Goal: Information Seeking & Learning: Compare options

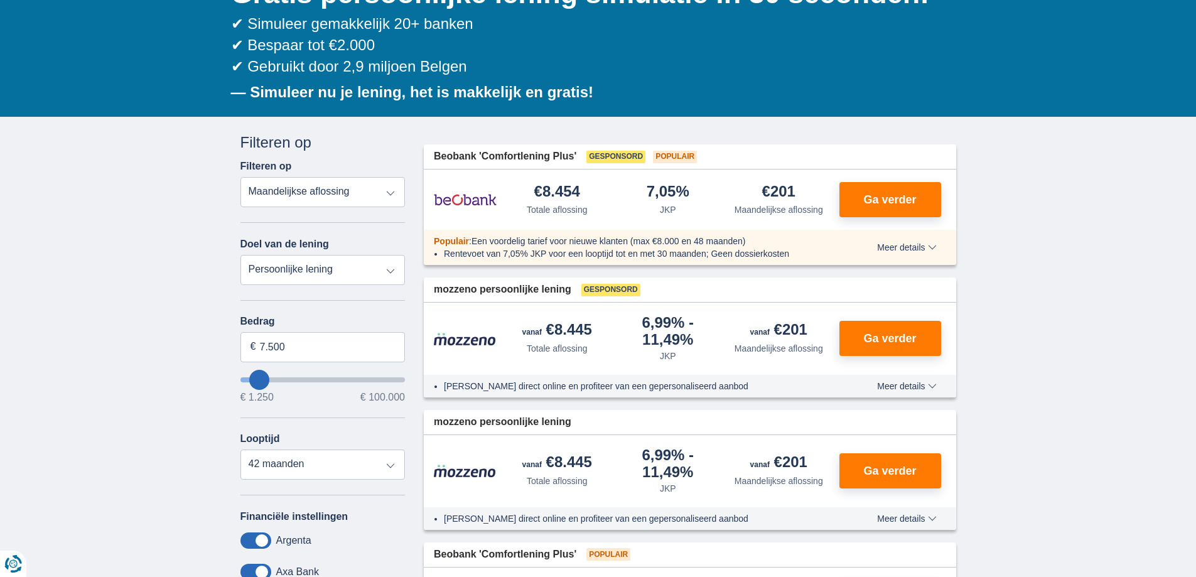
scroll to position [126, 0]
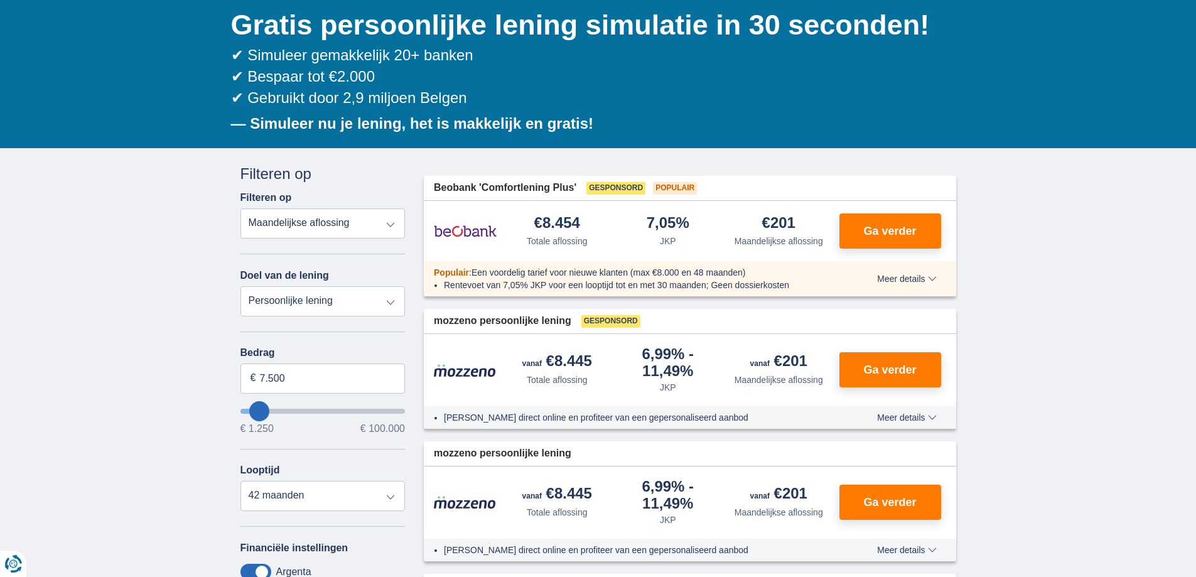
click at [392, 224] on select "Totale aflossing JKP Maandelijkse aflossing" at bounding box center [323, 223] width 165 height 30
click at [395, 224] on select "Totale aflossing JKP Maandelijkse aflossing" at bounding box center [323, 223] width 165 height 30
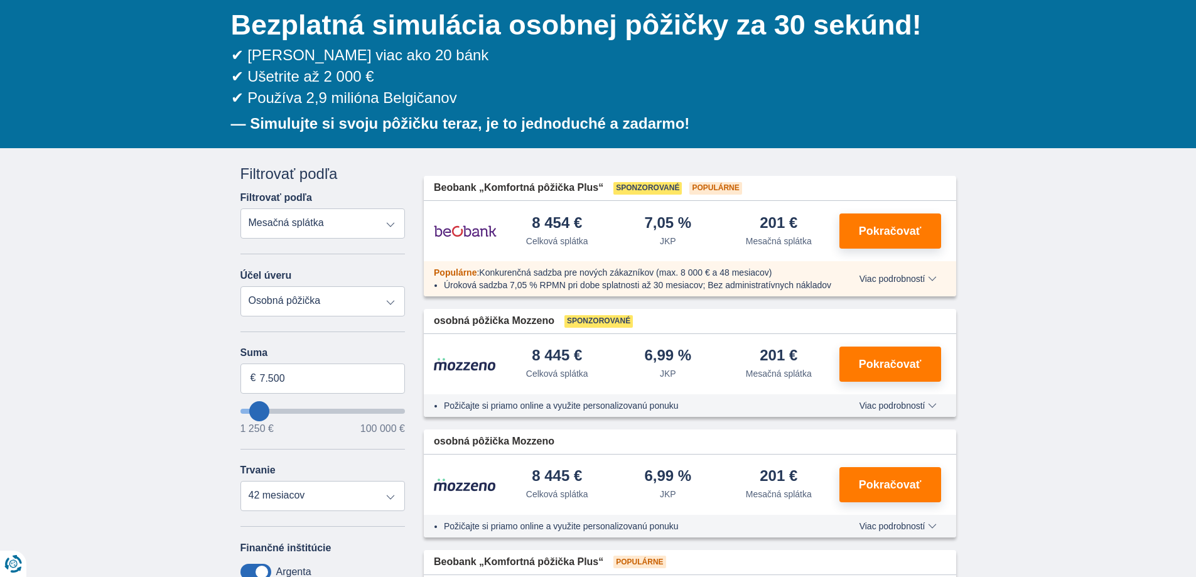
click at [382, 224] on select "Celková splátka JKP Mesačná splátka" at bounding box center [323, 223] width 165 height 30
click at [393, 219] on select "Celková splátka JKP Mesačná splátka" at bounding box center [323, 223] width 165 height 30
click at [390, 310] on select "Osobná pôžička Automaticky Motocykel / bicykel Obytný automobil / karavan Rekon…" at bounding box center [323, 301] width 165 height 30
click at [394, 306] on select "Osobná pôžička Automaticky Motocykel / bicykel Obytný automobil / karavan Rekon…" at bounding box center [323, 301] width 165 height 30
type input "5.250"
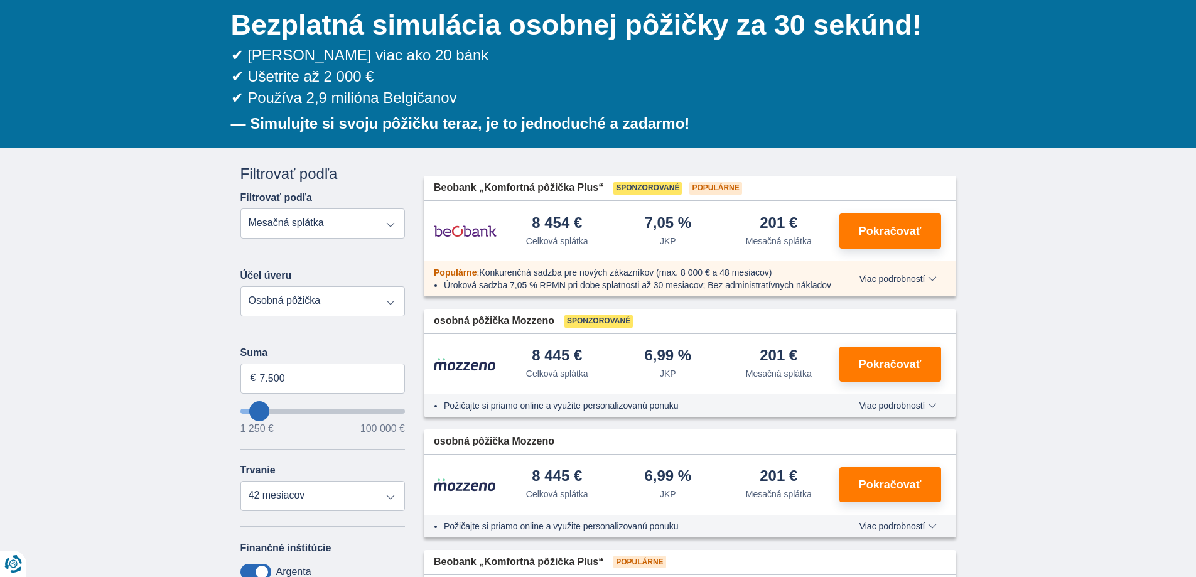
type input "5250"
select select "36"
type input "1250"
type input "1.250"
select select "24"
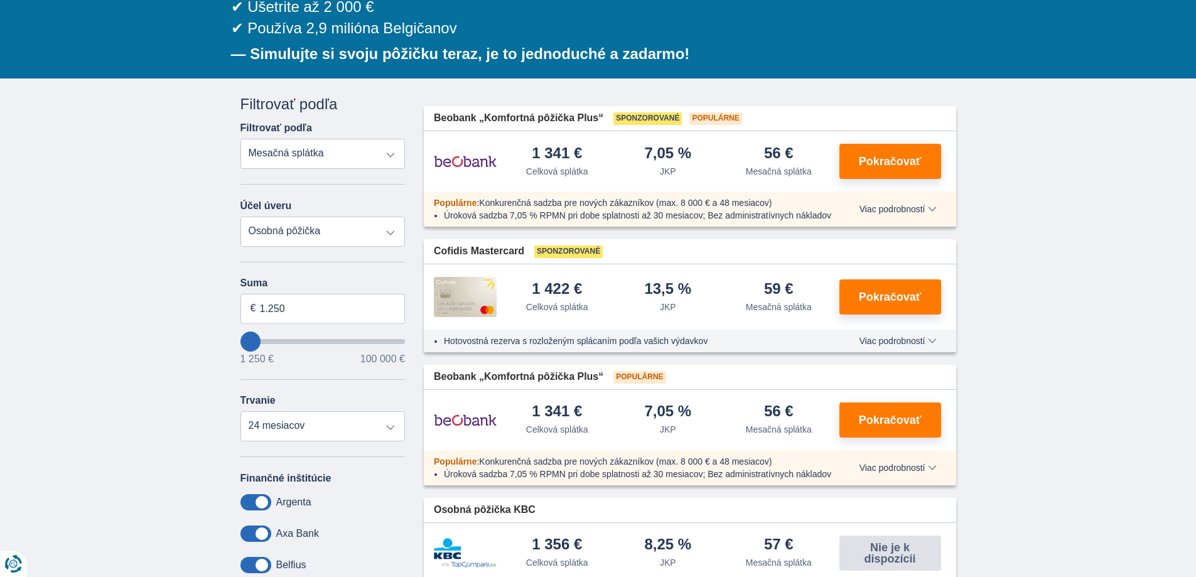
scroll to position [188, 0]
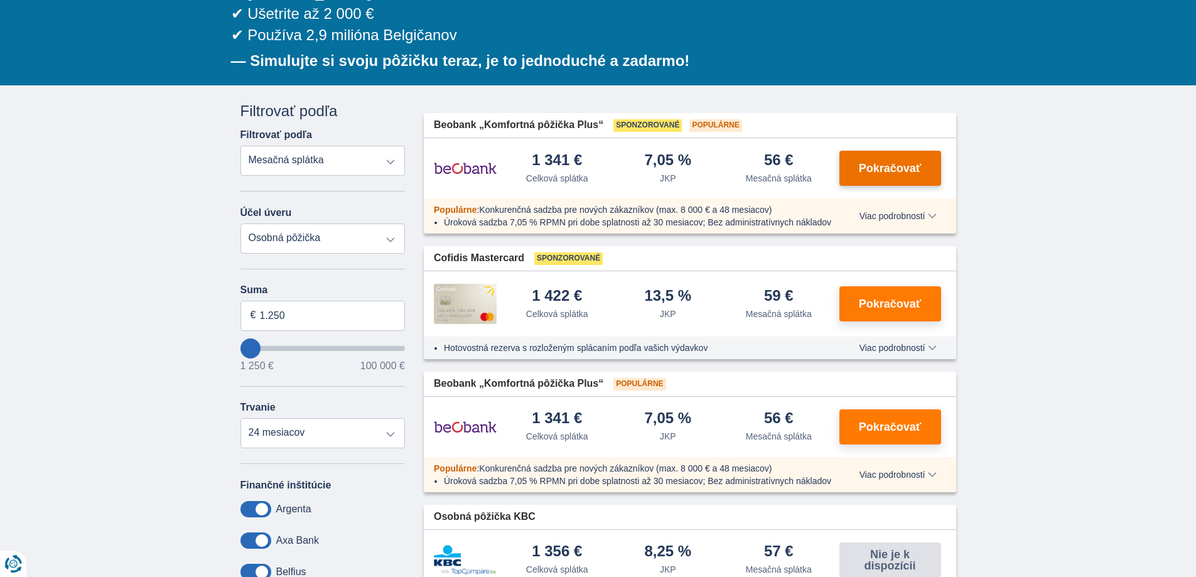
click at [912, 170] on font "Pokračovať" at bounding box center [890, 168] width 63 height 13
